Goal: Information Seeking & Learning: Compare options

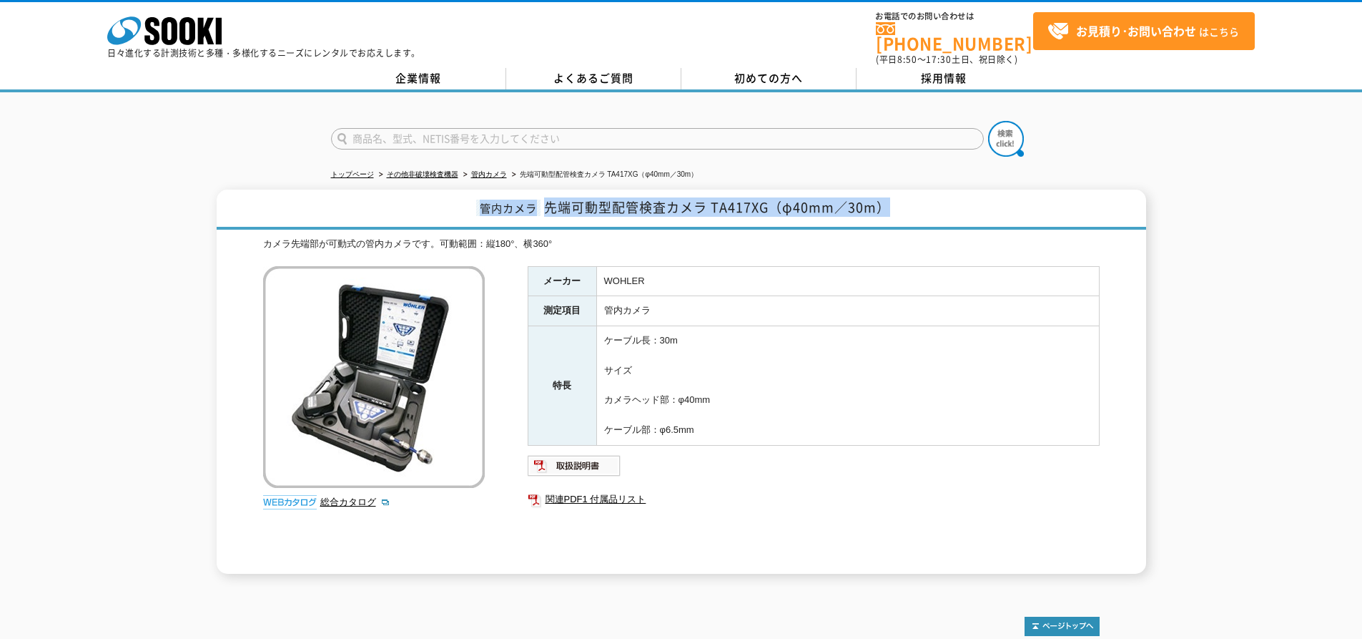
drag, startPoint x: 899, startPoint y: 195, endPoint x: 460, endPoint y: 199, distance: 439.0
click at [460, 199] on h1 "管内カメラ 先端可動型配管検査カメラ TA417XG（φ40mm／30m）" at bounding box center [682, 209] width 930 height 40
copy h1 "管内カメラ 先端可動型配管検査カメラ TA417XG（φ40mm／30m）"
click at [844, 197] on span "先端可動型配管検査カメラ TA417XG（φ40mm／30m）" at bounding box center [717, 206] width 346 height 19
drag, startPoint x: 710, startPoint y: 192, endPoint x: 892, endPoint y: 214, distance: 183.6
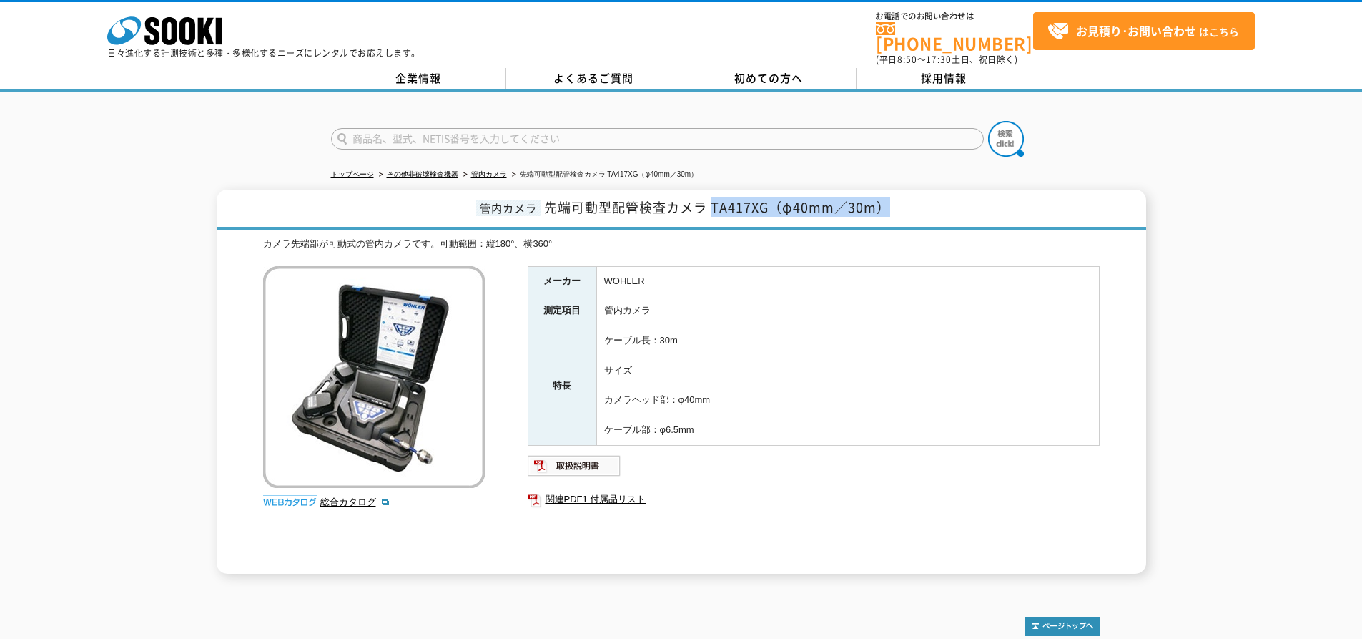
click at [892, 214] on h1 "管内カメラ 先端可動型配管検査カメラ TA417XG（φ40mm／30m）" at bounding box center [682, 209] width 930 height 40
copy span "TA417XG（φ40mm／30m）"
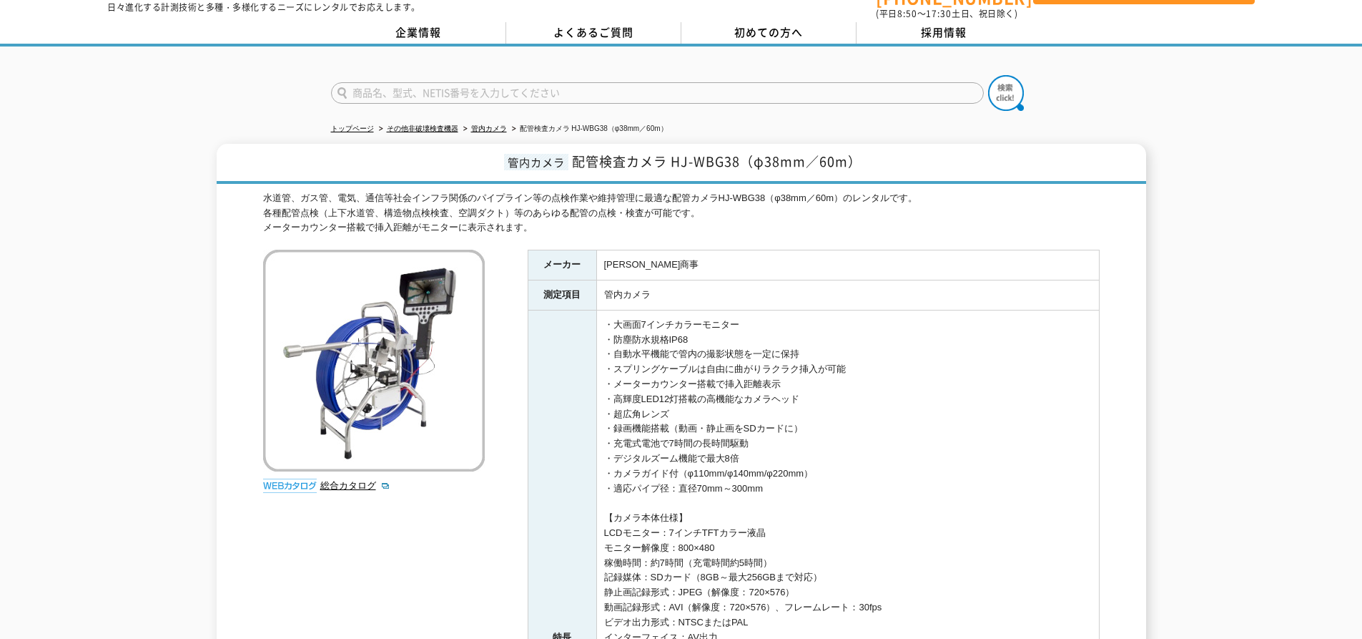
scroll to position [72, 0]
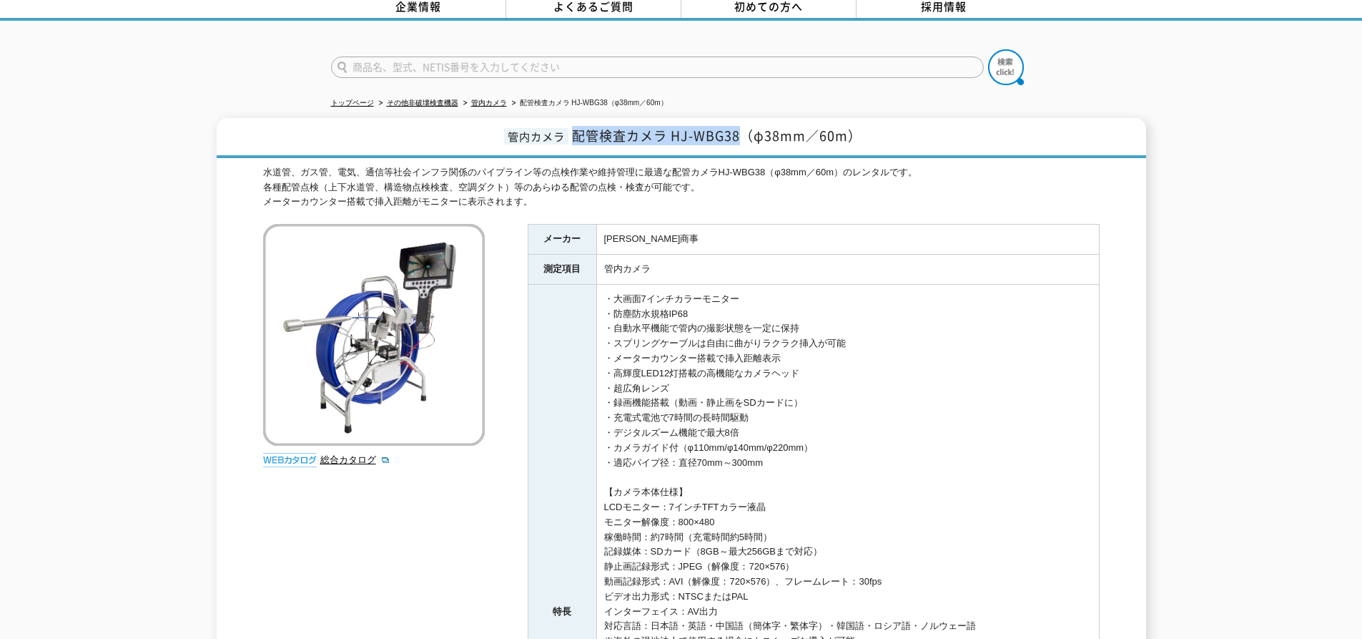
drag, startPoint x: 578, startPoint y: 129, endPoint x: 738, endPoint y: 119, distance: 160.5
click at [738, 126] on span "配管検査カメラ HJ-WBG38（φ38mm／60m）" at bounding box center [717, 135] width 290 height 19
copy span "配管検査カメラ HJ-WBG38"
drag, startPoint x: 879, startPoint y: 127, endPoint x: 747, endPoint y: 127, distance: 132.3
click at [747, 127] on h1 "管内カメラ 配管検査カメラ HJ-WBG38（φ38mm／60m）" at bounding box center [682, 138] width 930 height 40
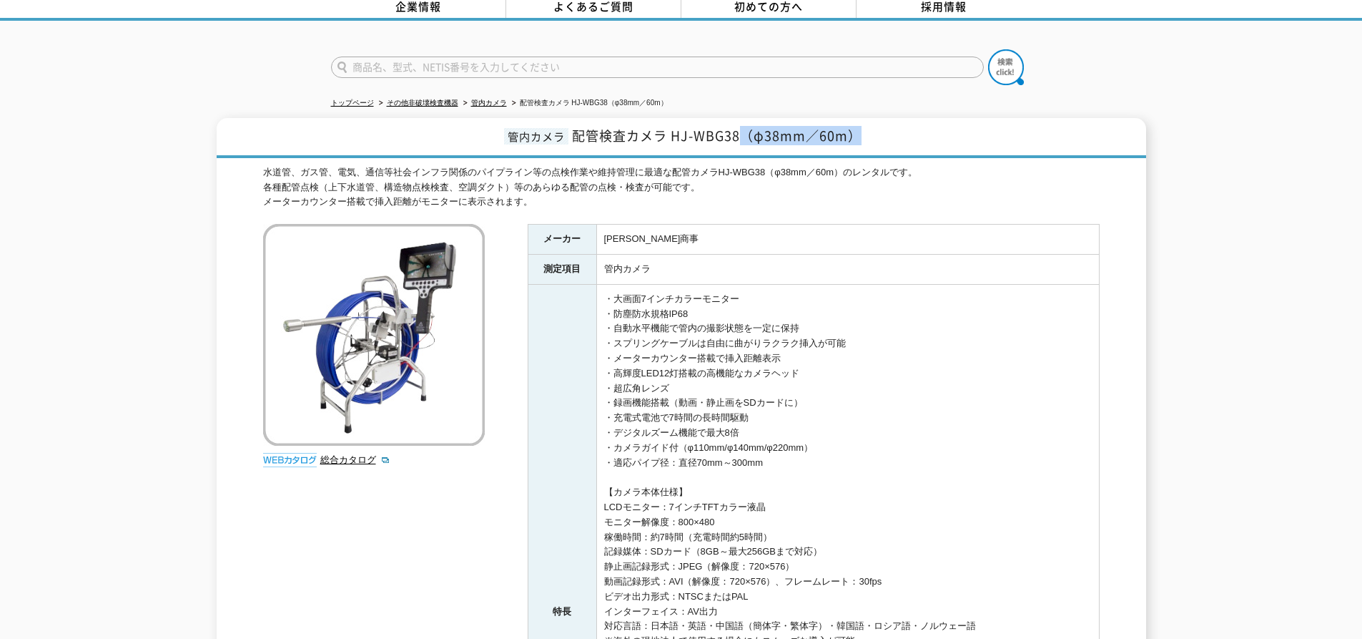
copy span "（φ38mm／60m）"
